Goal: Transaction & Acquisition: Download file/media

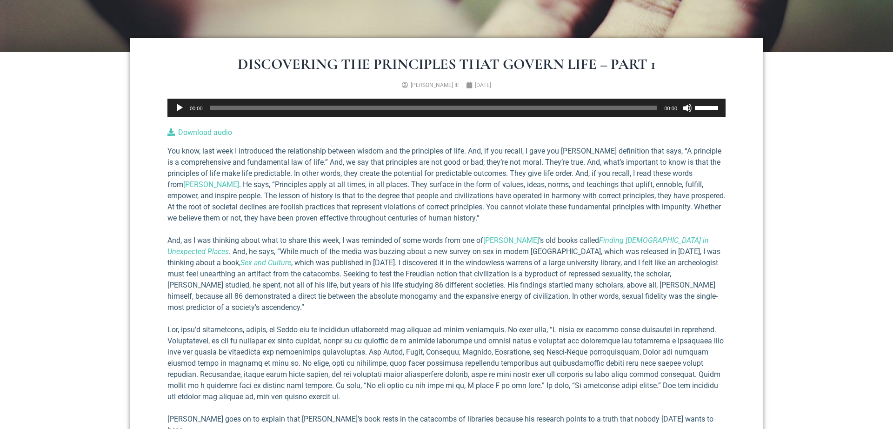
scroll to position [385, 0]
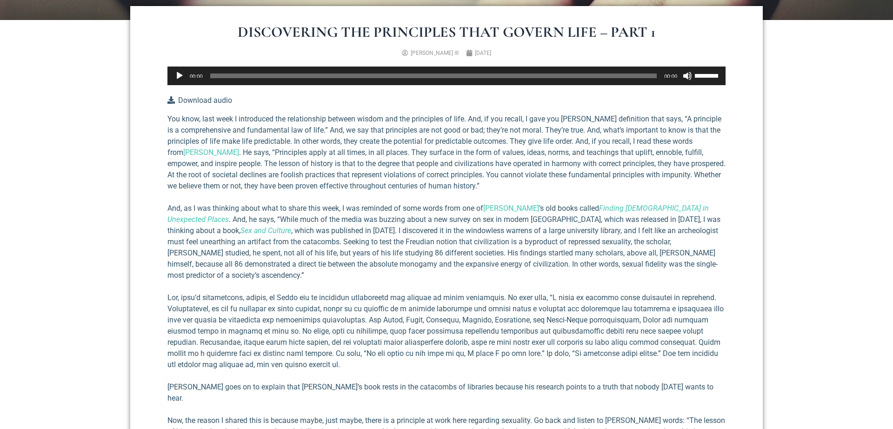
click at [190, 97] on link "Download audio" at bounding box center [199, 100] width 65 height 12
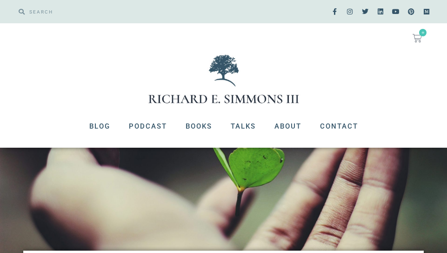
scroll to position [385, 0]
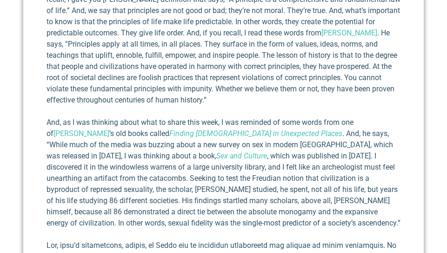
click at [274, 60] on p "You know, last week I introduced the relationship between wisdom and the princi…" at bounding box center [224, 44] width 354 height 123
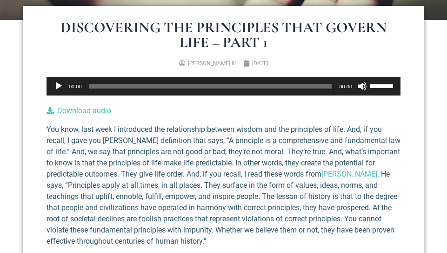
scroll to position [225, 0]
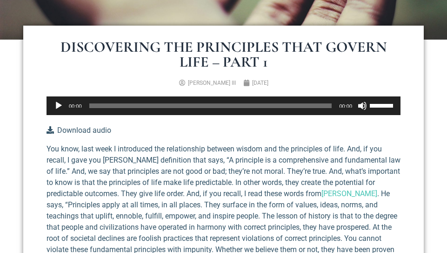
click at [60, 129] on link "Download audio" at bounding box center [79, 130] width 65 height 12
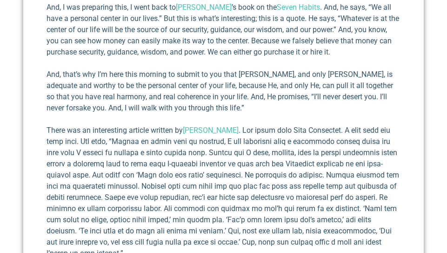
scroll to position [3699, 0]
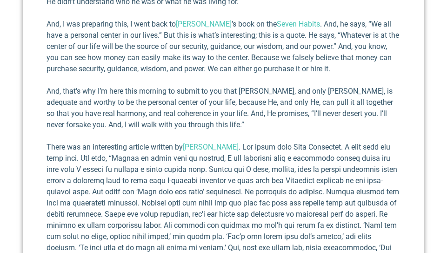
click at [202, 86] on p "And, that’s why I’m here this morning to submit to you that [PERSON_NAME], and …" at bounding box center [224, 108] width 354 height 45
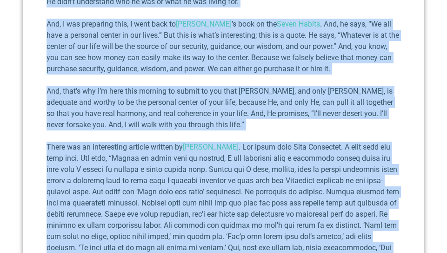
click at [94, 141] on p "There was an interesting article written by Jill Carattini" at bounding box center [224, 208] width 354 height 134
copy body "Use Up/Down Arrow keys to increase or decrease volume. Download audio You know,…"
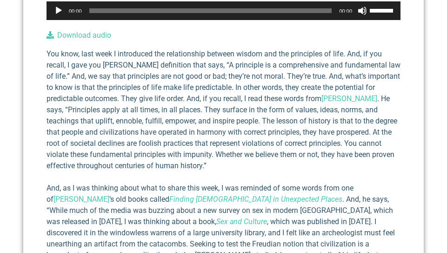
scroll to position [321, 0]
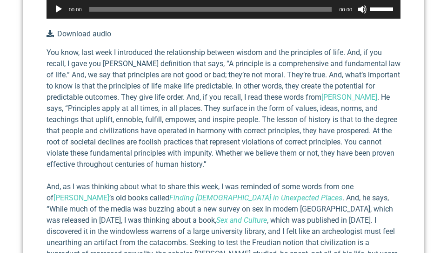
click at [73, 30] on link "Download audio" at bounding box center [79, 34] width 65 height 12
